Goal: Navigation & Orientation: Find specific page/section

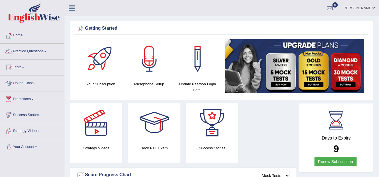
click at [33, 84] on link "Online Class" at bounding box center [32, 83] width 64 height 14
